Goal: Task Accomplishment & Management: Use online tool/utility

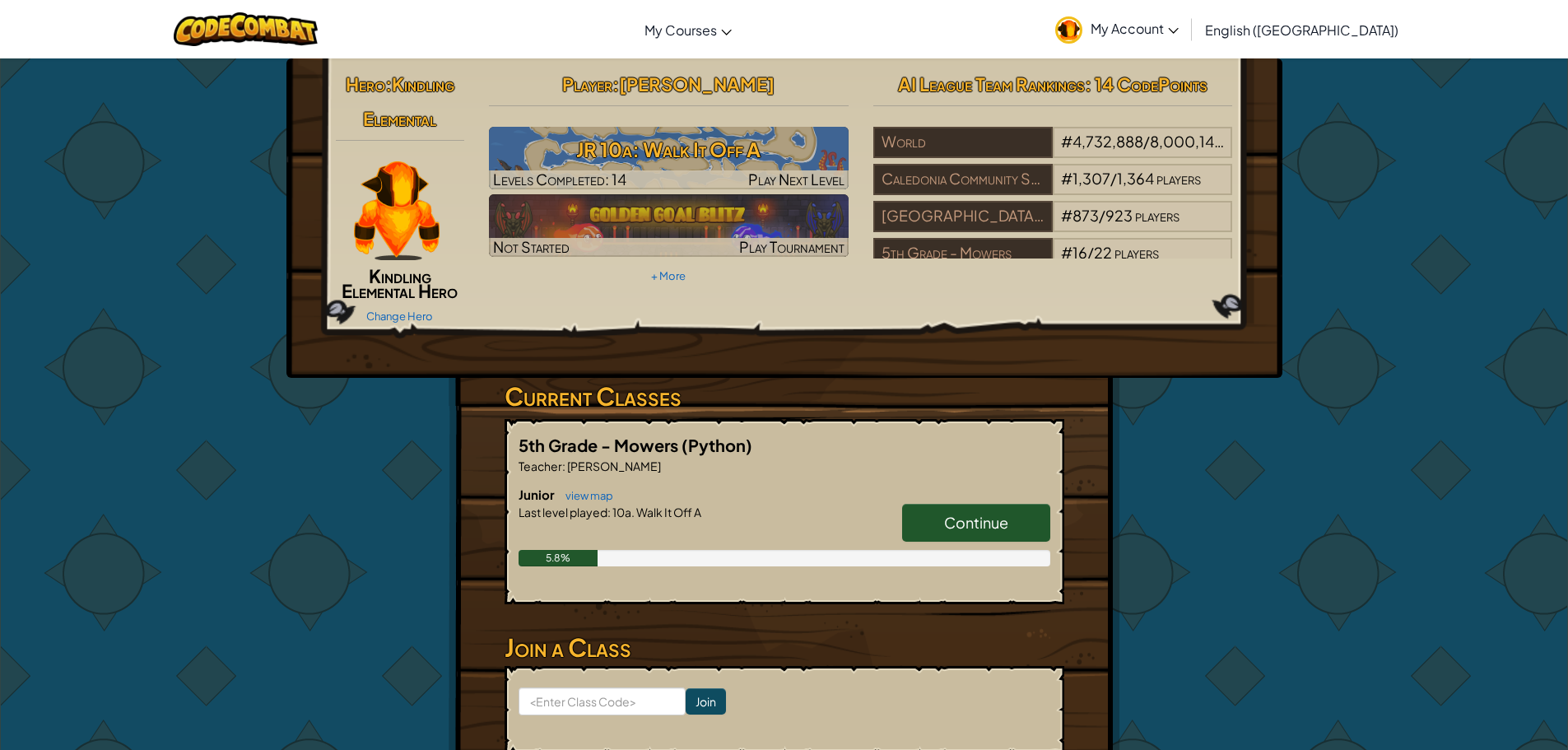
click at [1023, 534] on link "Continue" at bounding box center [975, 523] width 148 height 38
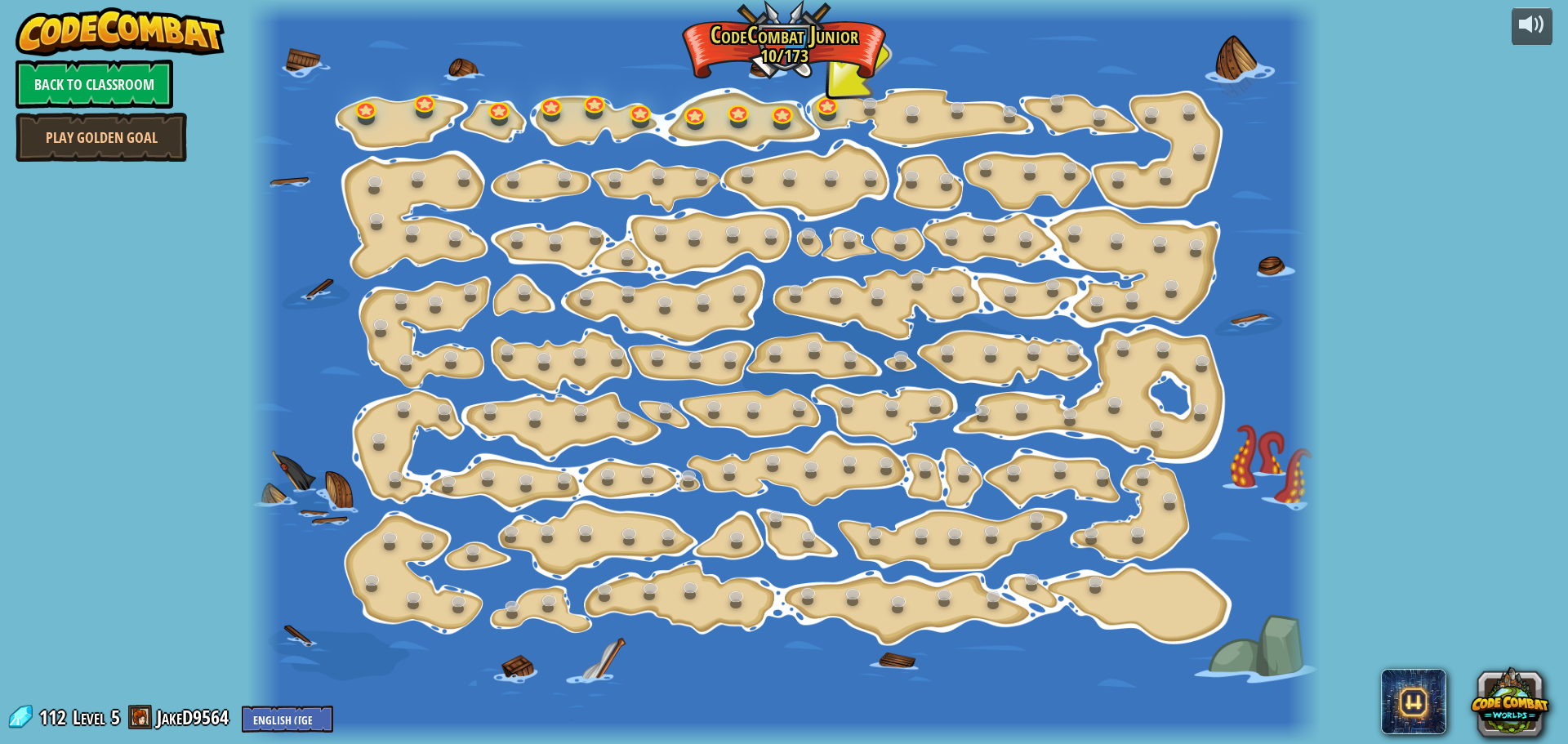
click at [816, 93] on div at bounding box center [784, 372] width 1073 height 744
drag, startPoint x: 828, startPoint y: 108, endPoint x: 828, endPoint y: 99, distance: 9.0
click at [828, 106] on link at bounding box center [828, 102] width 33 height 33
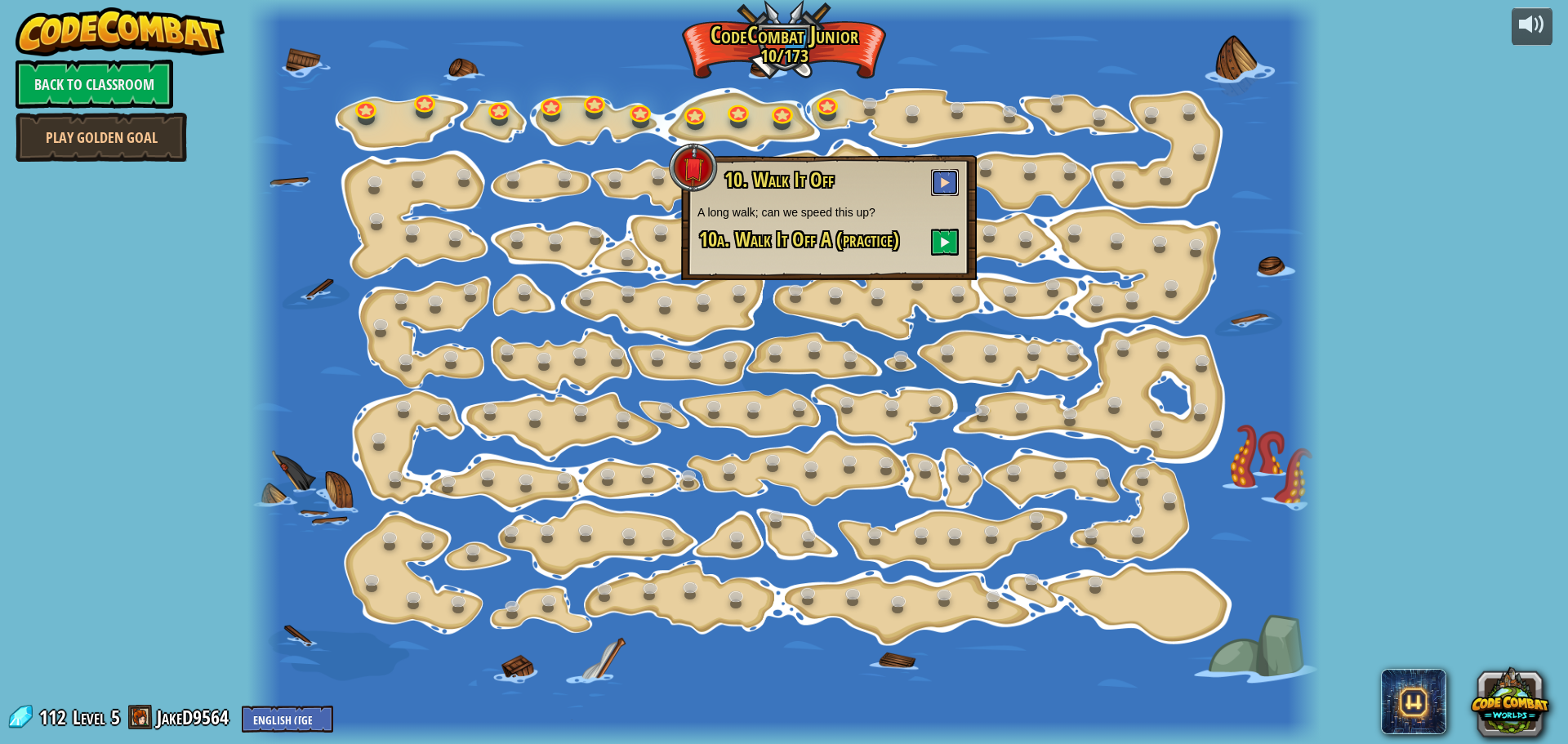
click at [931, 176] on button at bounding box center [945, 182] width 28 height 27
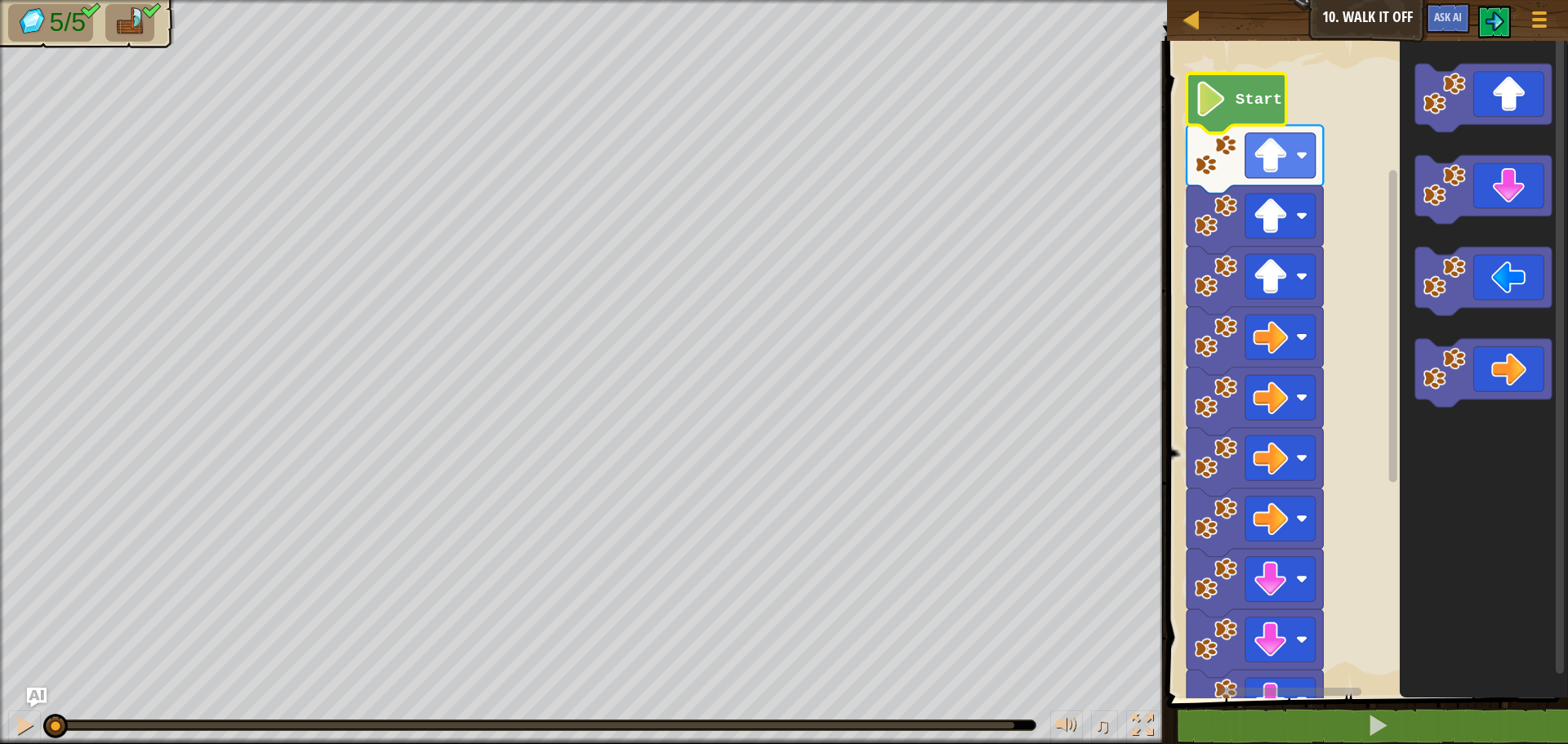
click at [1195, 107] on image "Blockly Workspace" at bounding box center [1211, 99] width 33 height 35
click at [1208, 105] on image "Blockly Workspace" at bounding box center [1211, 99] width 33 height 35
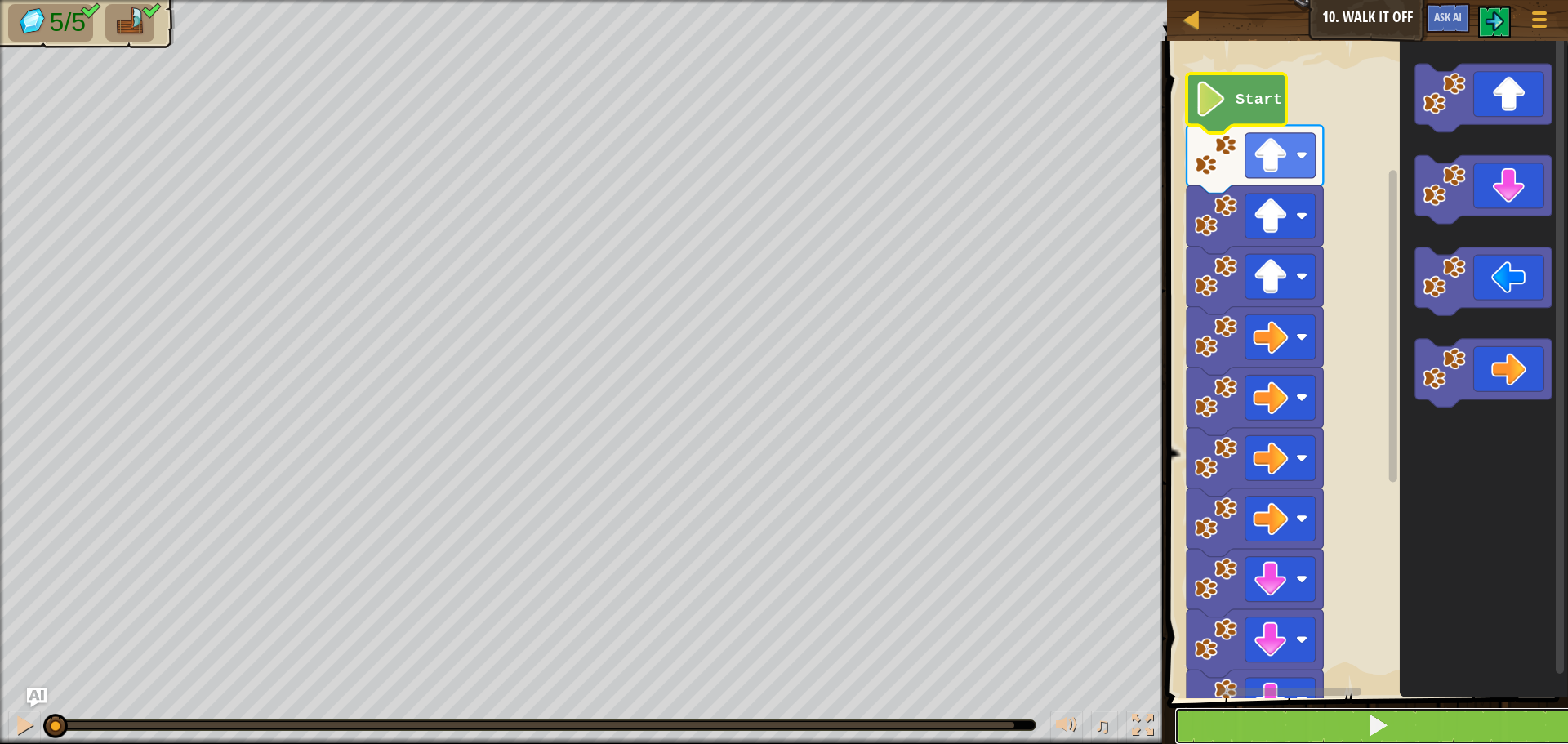
click at [1329, 730] on button at bounding box center [1377, 726] width 406 height 38
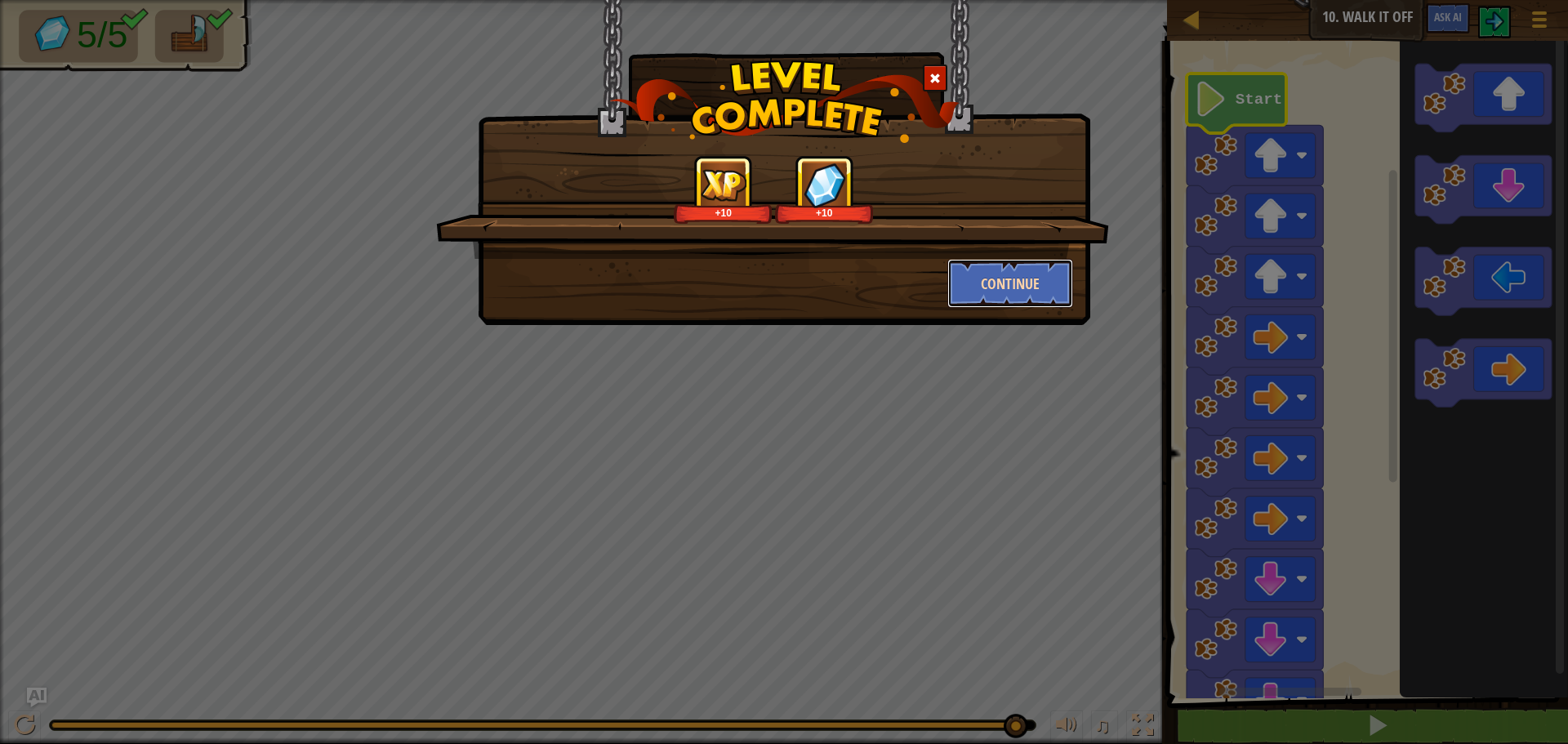
drag, startPoint x: 1044, startPoint y: 309, endPoint x: 1027, endPoint y: 301, distance: 18.8
click at [1029, 308] on div "+10 +10 Continue" at bounding box center [784, 162] width 613 height 325
click at [992, 285] on button "Continue" at bounding box center [1010, 283] width 127 height 49
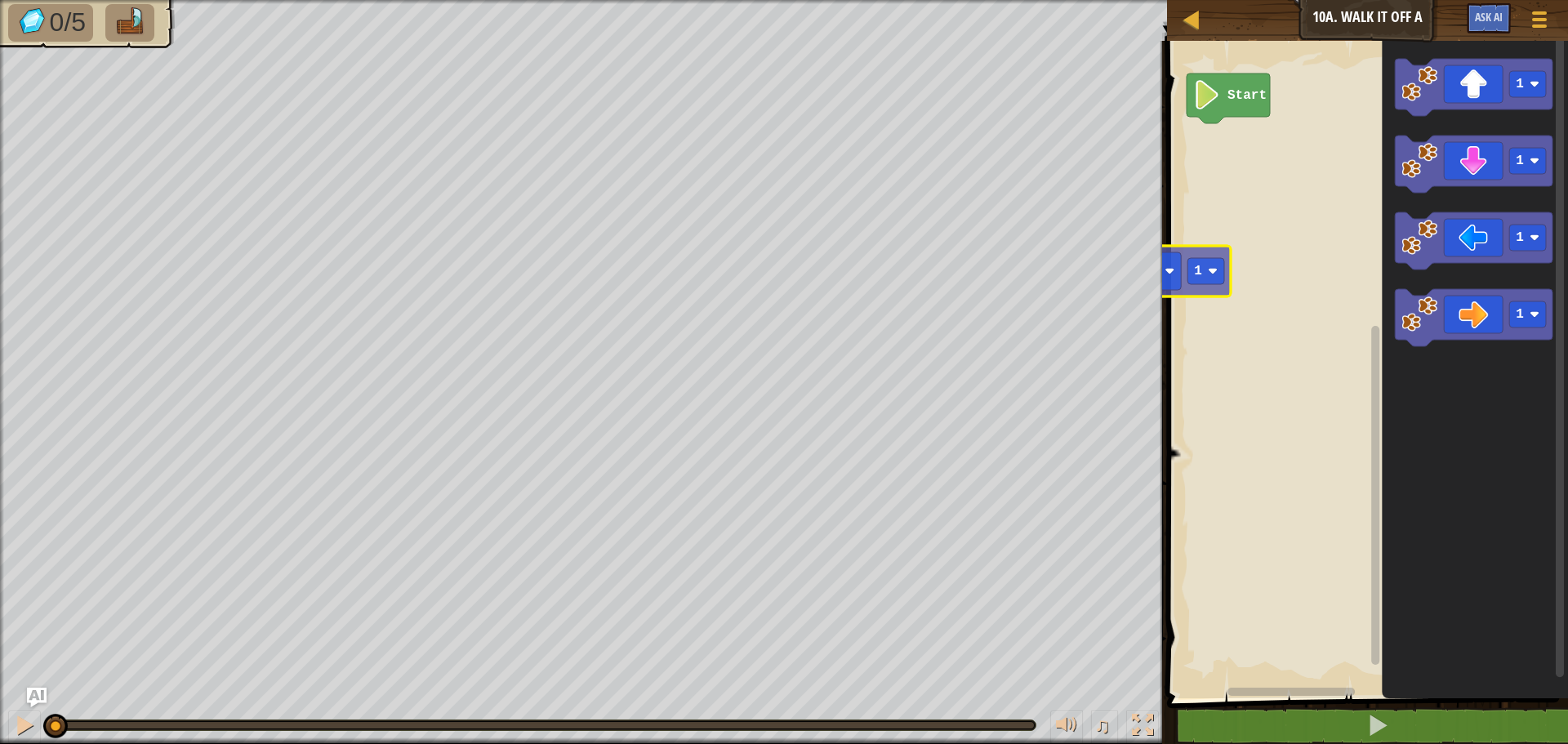
click at [1110, 272] on div "Map Junior 10a. Walk It Off A Game Menu Ask AI 1 הההההההההההההההההההההההההההההה…" at bounding box center [784, 372] width 1568 height 744
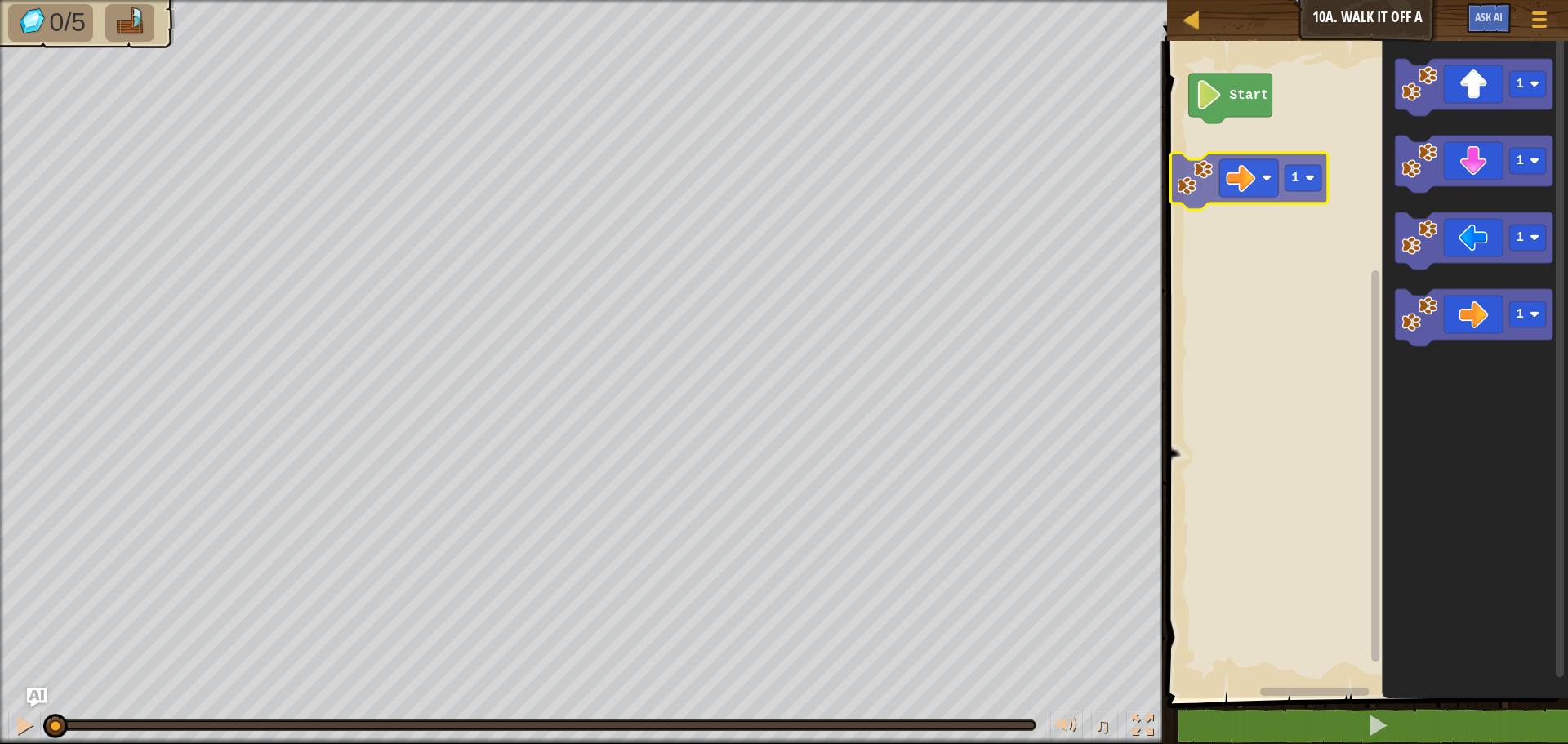
click at [1199, 175] on div "Start 1 1 1 1 1" at bounding box center [1365, 365] width 406 height 665
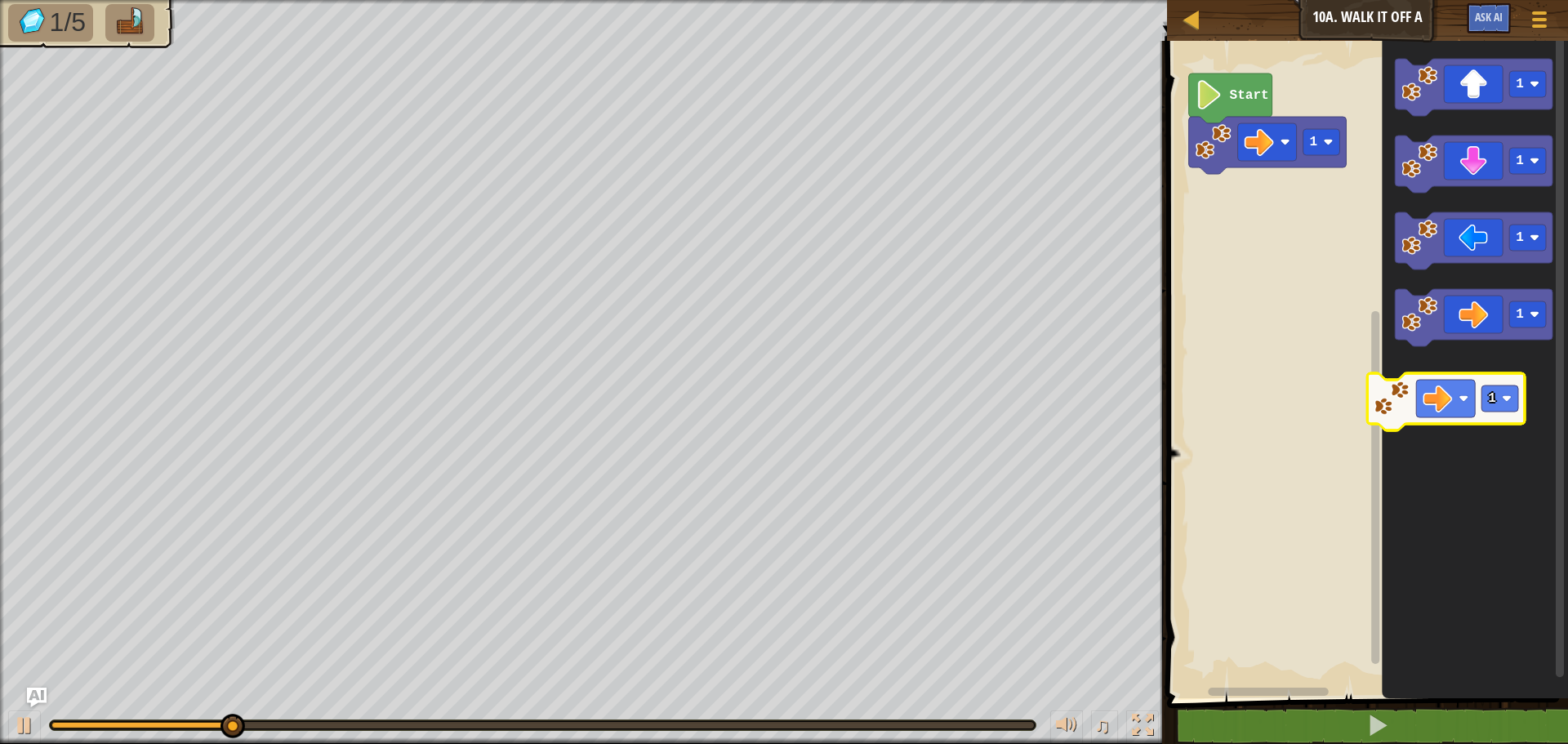
click at [1445, 397] on icon "1 1 1 1" at bounding box center [1474, 365] width 186 height 665
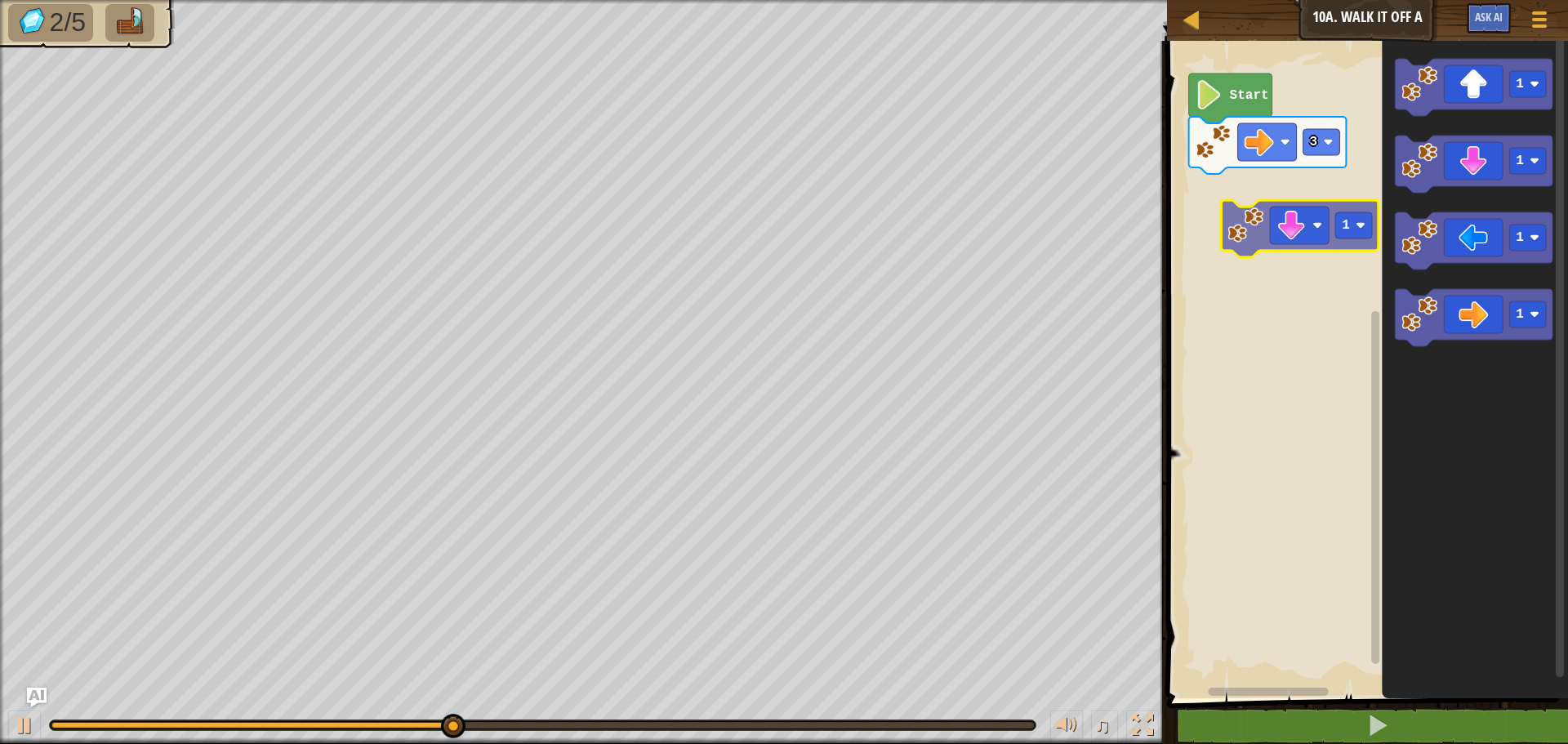
click at [1228, 253] on div "Start 3 1 1 1 1 1" at bounding box center [1365, 365] width 406 height 665
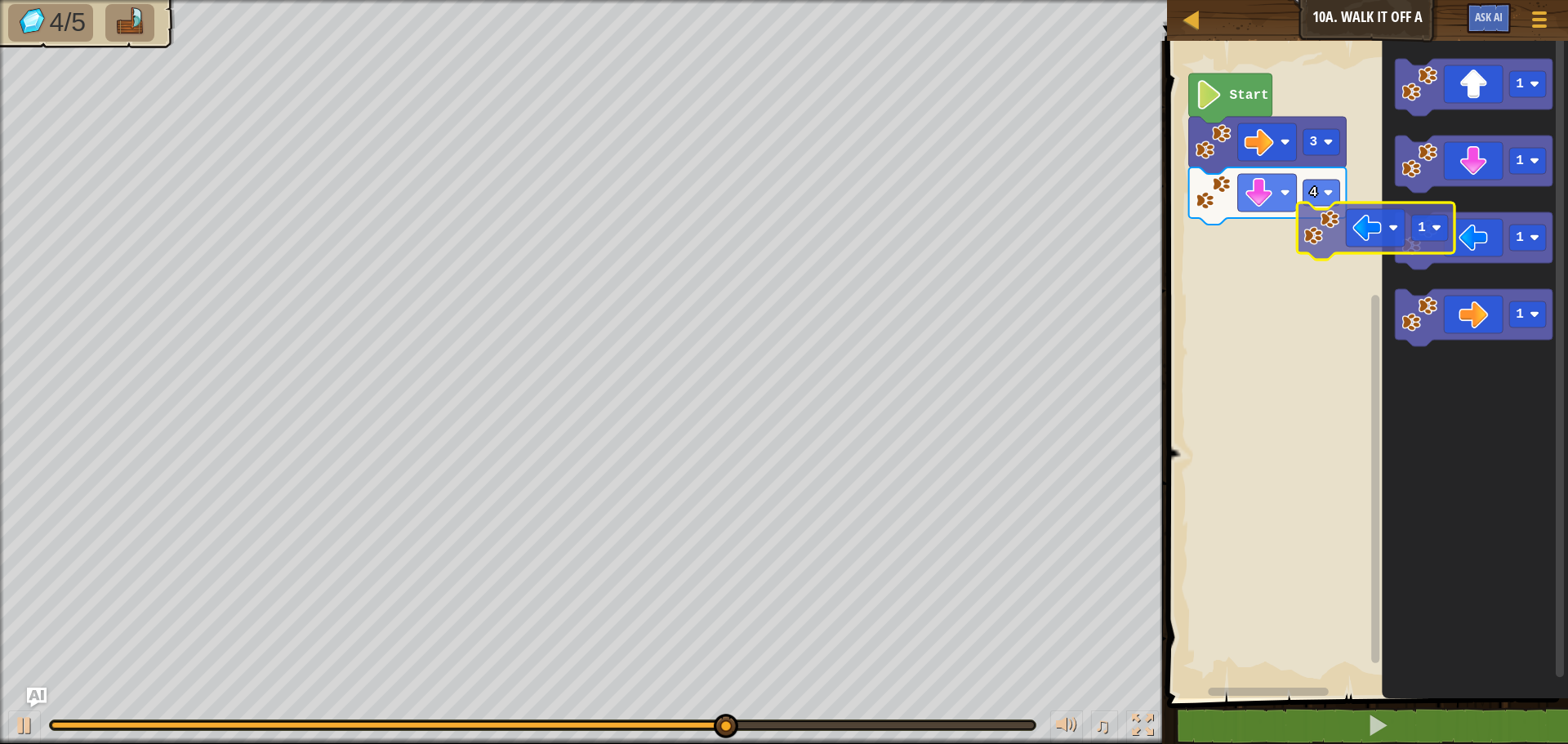
click at [1304, 232] on div "Start 3 4 1 1 1 1 1" at bounding box center [1365, 365] width 406 height 665
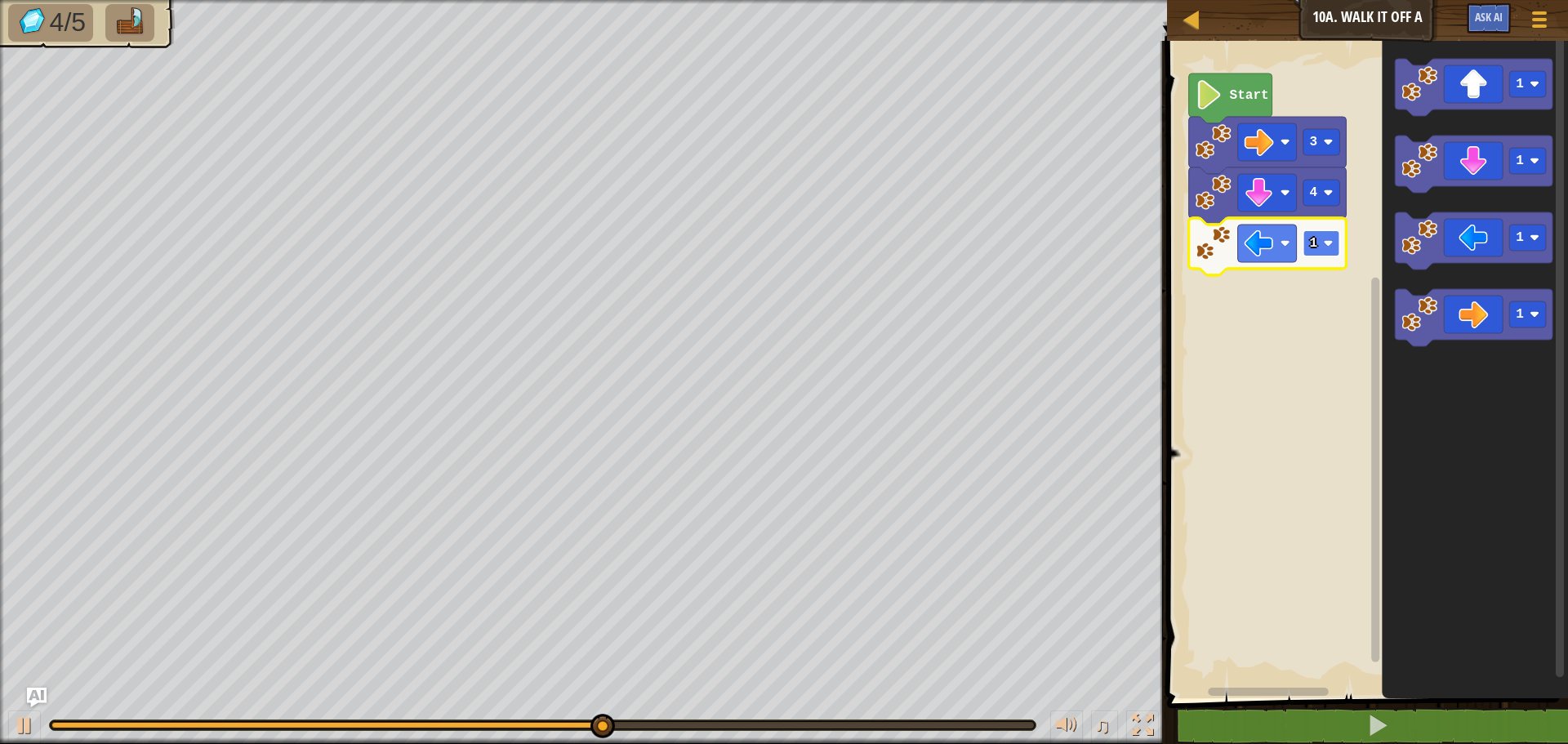
click at [1311, 254] on rect "Blockly Workspace" at bounding box center [1321, 243] width 37 height 26
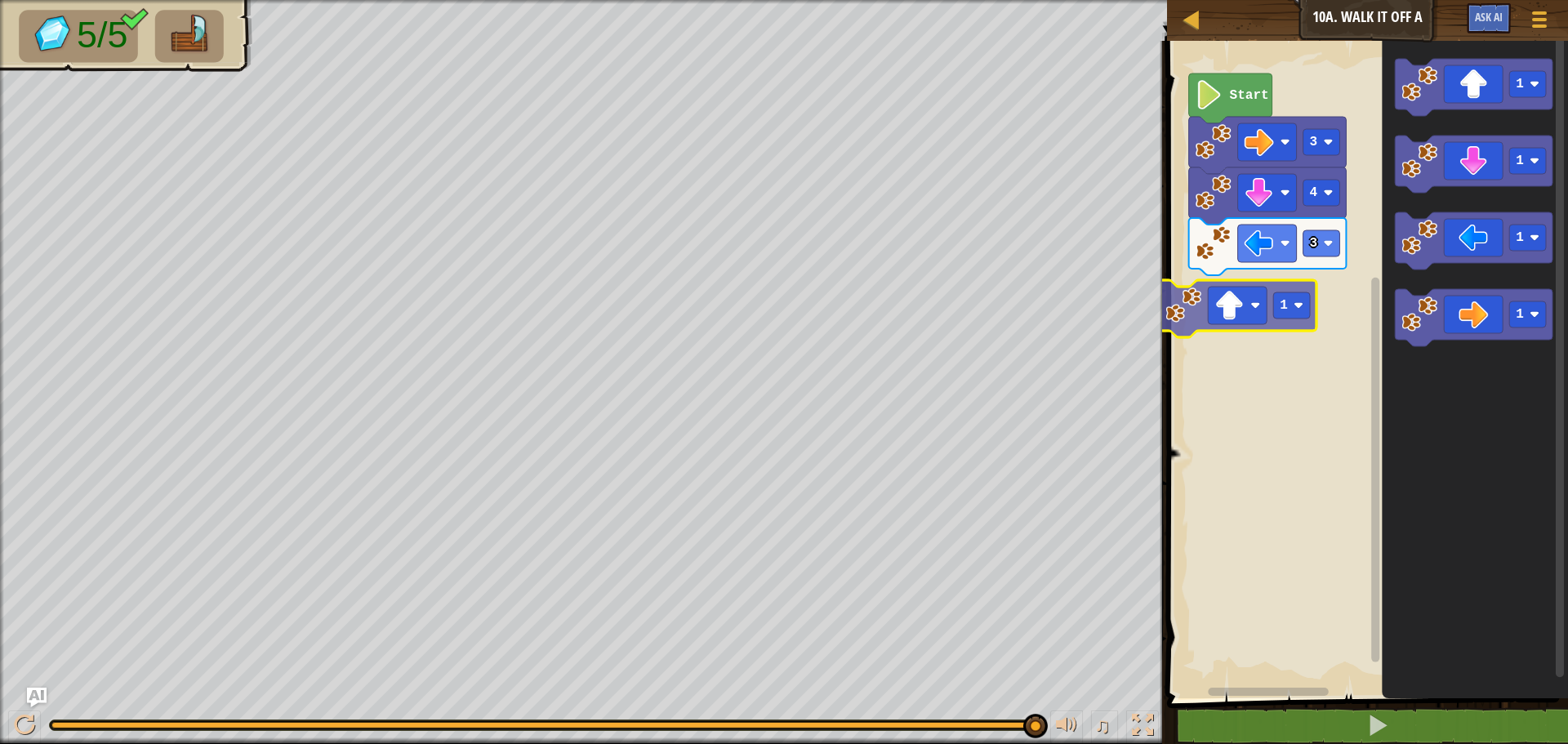
click at [1184, 293] on div "Start 3 4 3 1 1 1 1 1" at bounding box center [1365, 365] width 406 height 665
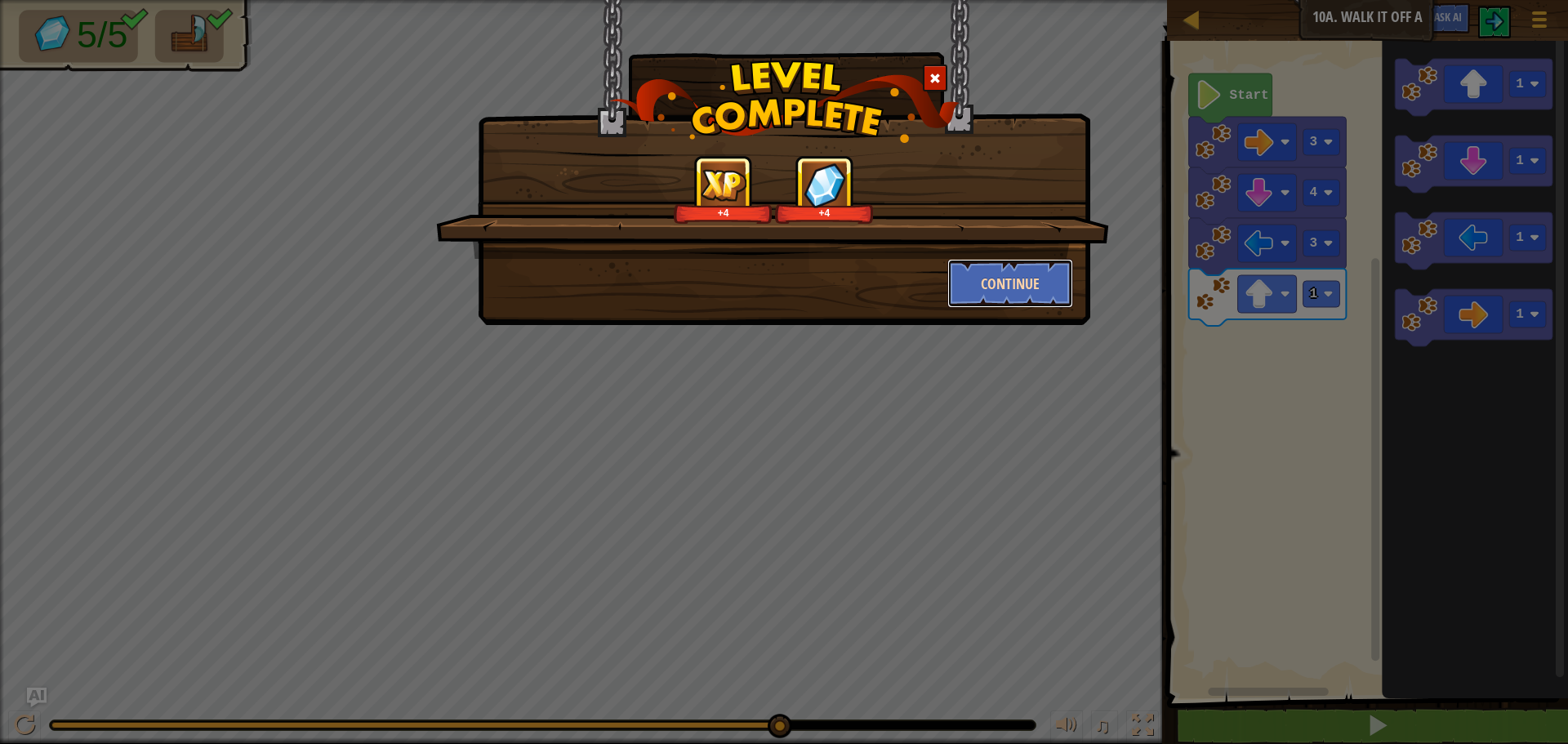
click at [1050, 288] on button "Continue" at bounding box center [1010, 283] width 127 height 49
